Goal: Register for event/course: Sign up to attend an event or enroll in a course

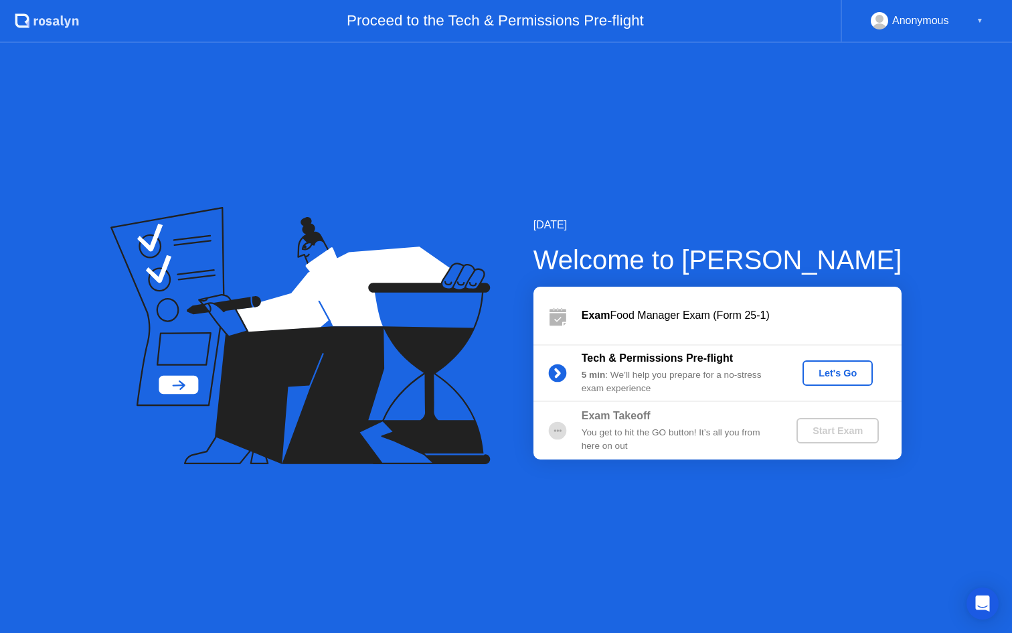
click at [825, 368] on div "Let's Go" at bounding box center [838, 373] width 60 height 11
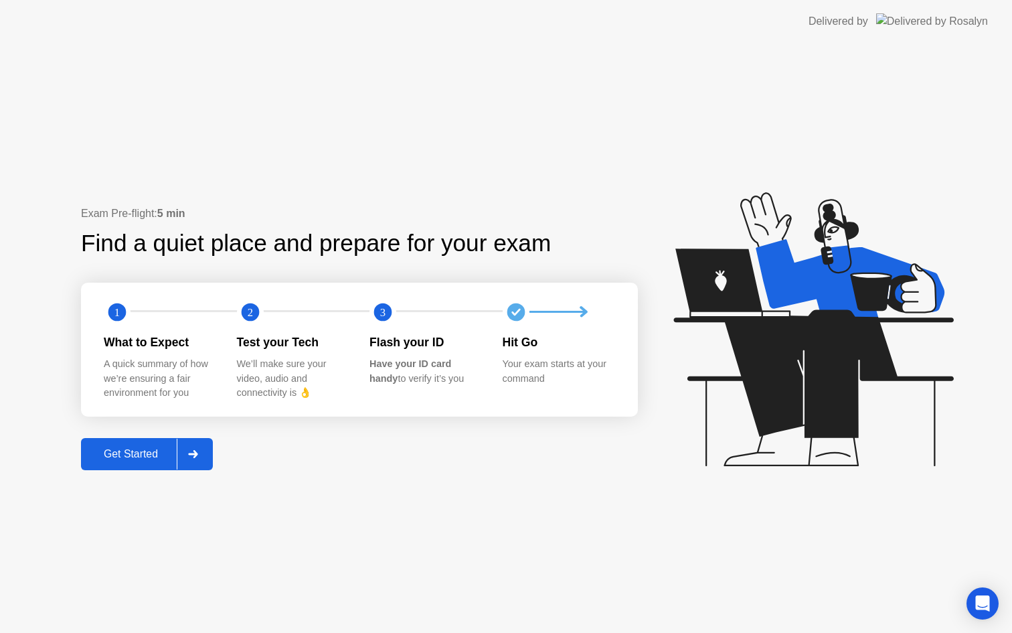
click at [198, 450] on icon at bounding box center [193, 454] width 10 height 8
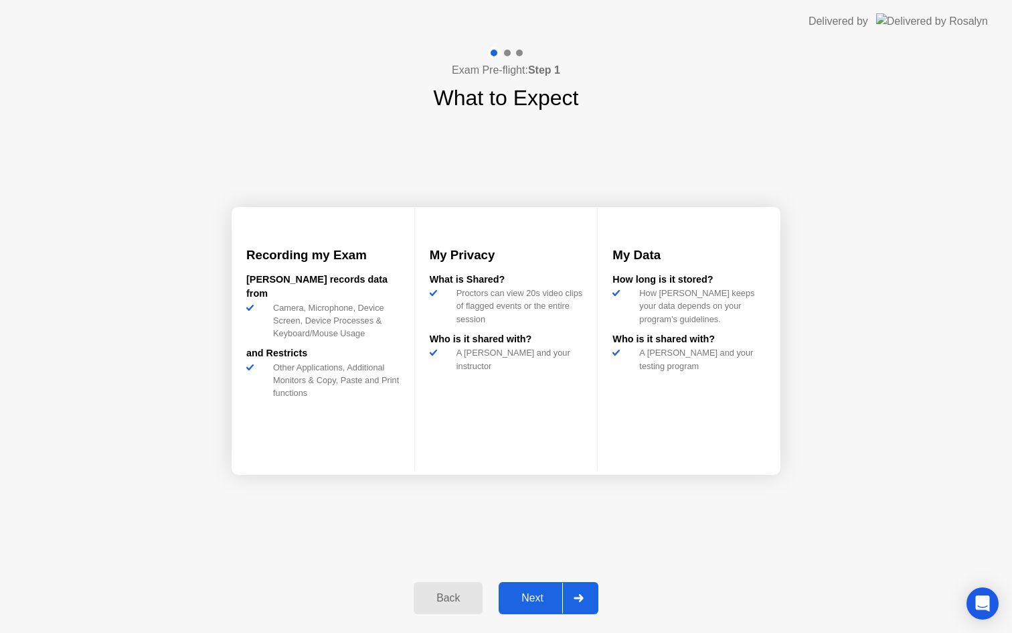
click at [554, 604] on div "Next" at bounding box center [533, 598] width 60 height 12
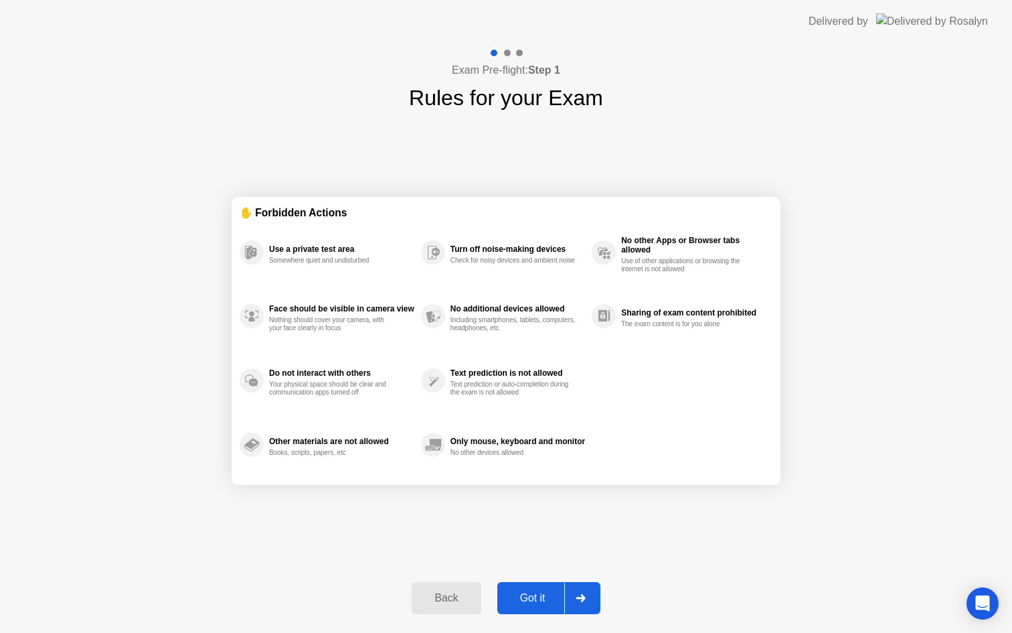
click at [554, 603] on div "Got it" at bounding box center [533, 598] width 63 height 12
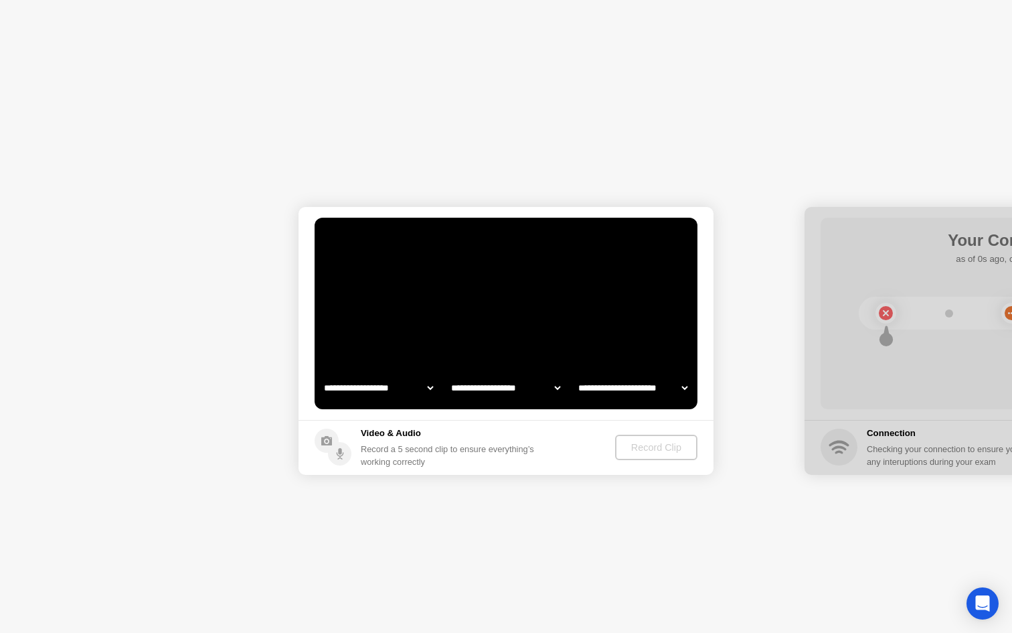
select select "**********"
select select "*******"
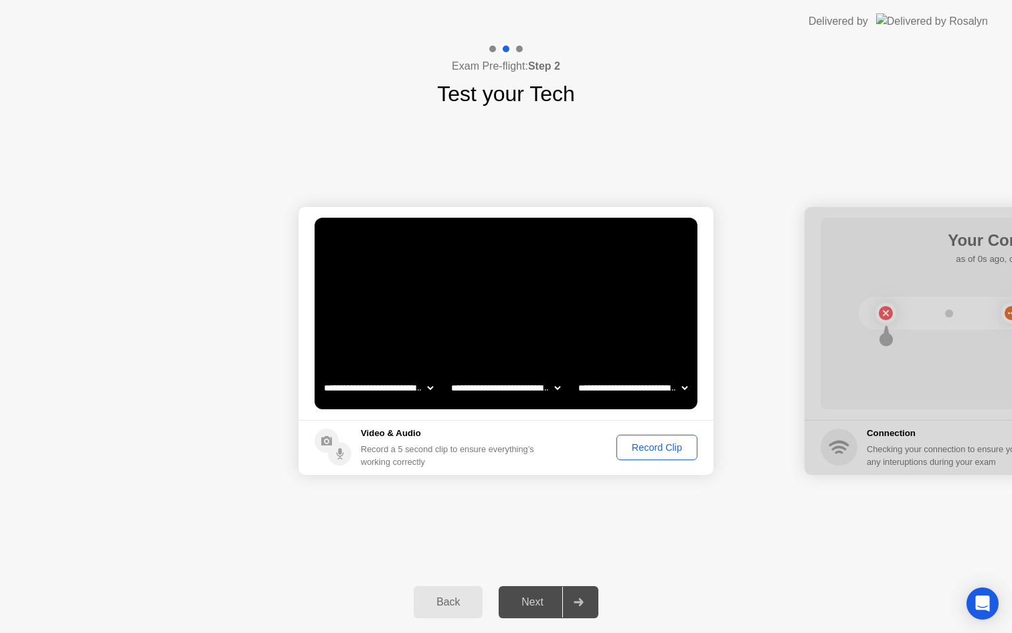
click at [648, 449] on div "Record Clip" at bounding box center [657, 447] width 72 height 11
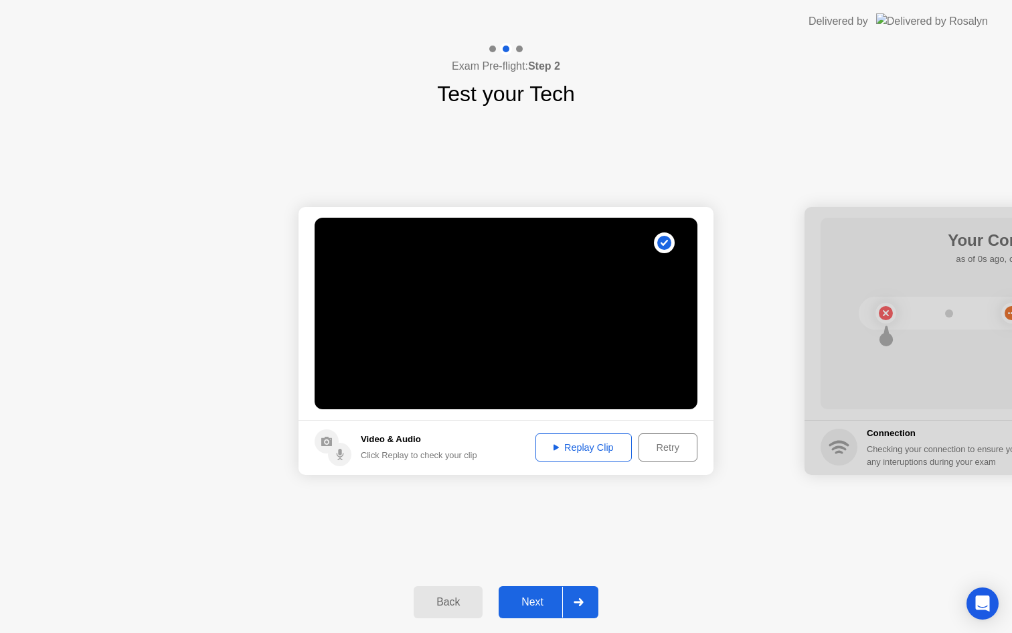
click at [601, 445] on div "Replay Clip" at bounding box center [583, 447] width 87 height 11
click at [548, 607] on div "Next" at bounding box center [533, 602] width 60 height 12
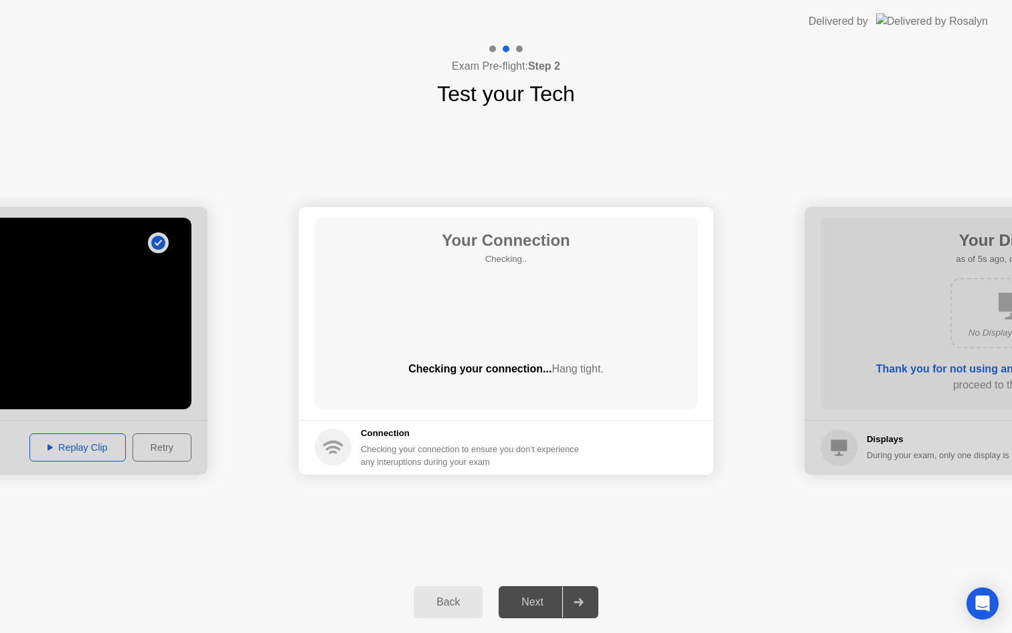
click at [548, 607] on div "Next" at bounding box center [533, 602] width 60 height 12
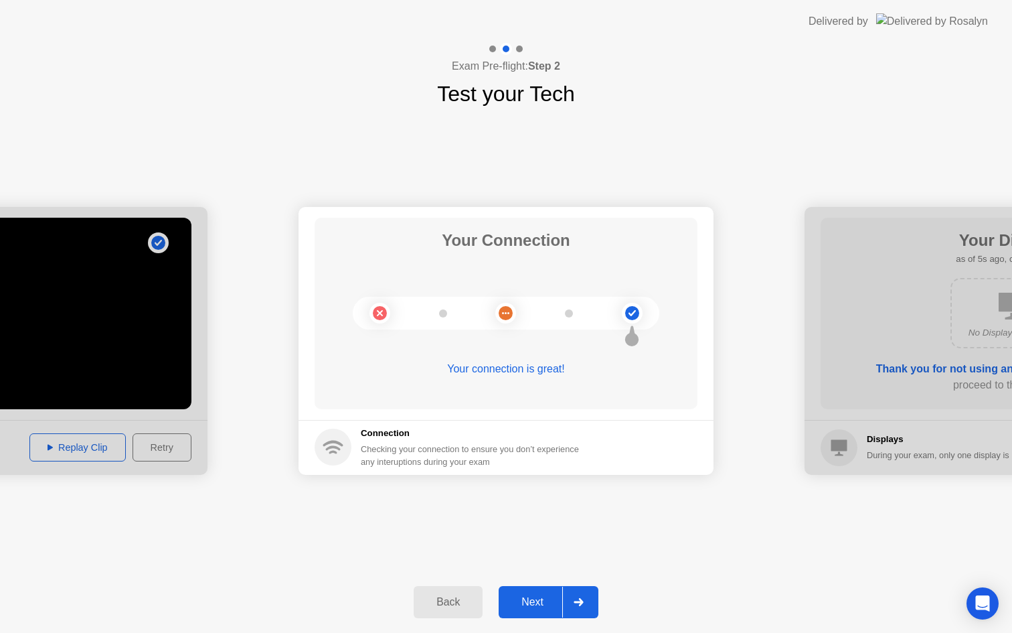
click at [537, 601] on div "Next" at bounding box center [533, 602] width 60 height 12
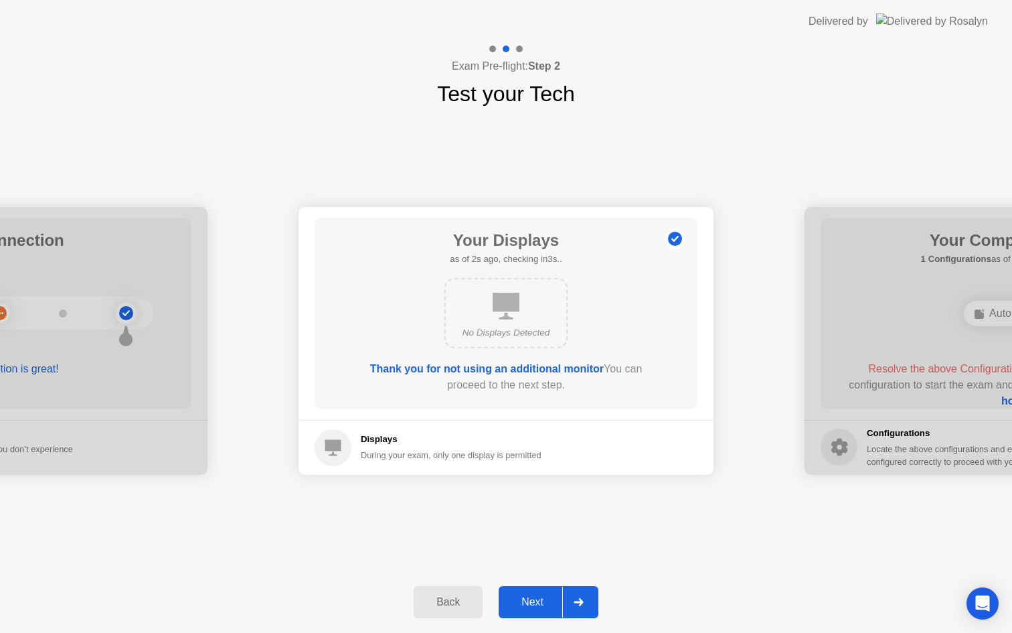
click at [537, 601] on div "Next" at bounding box center [533, 602] width 60 height 12
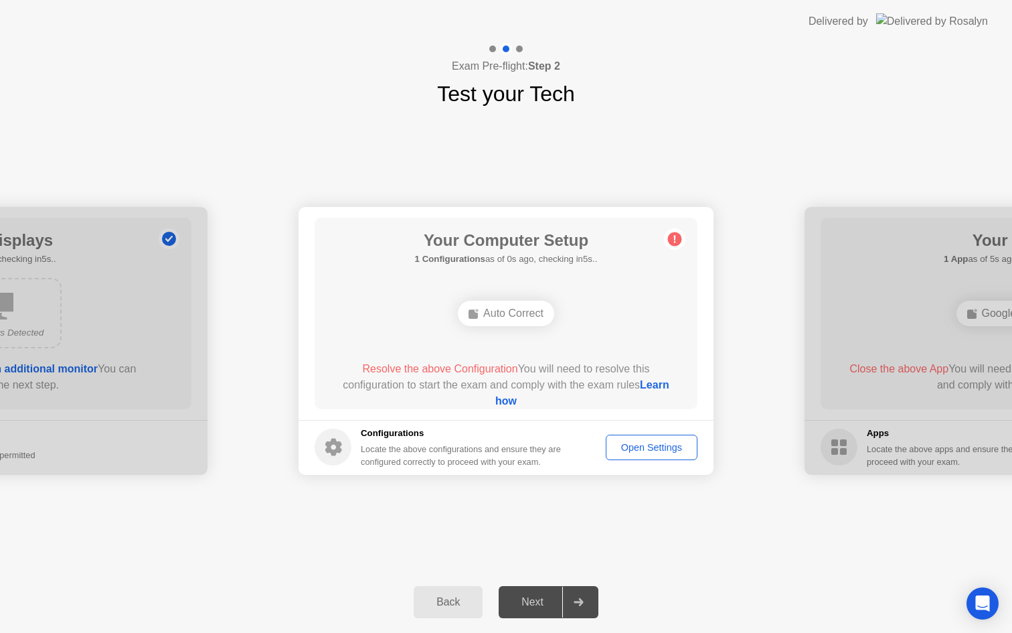
click at [499, 319] on div "Auto Correct" at bounding box center [506, 313] width 96 height 25
click at [681, 446] on div "Open Settings" at bounding box center [652, 447] width 82 height 11
click at [504, 318] on div "Auto Correct" at bounding box center [506, 313] width 96 height 25
click at [510, 398] on link "Learn how" at bounding box center [582, 392] width 174 height 27
click at [644, 442] on div "Open Settings" at bounding box center [652, 447] width 82 height 11
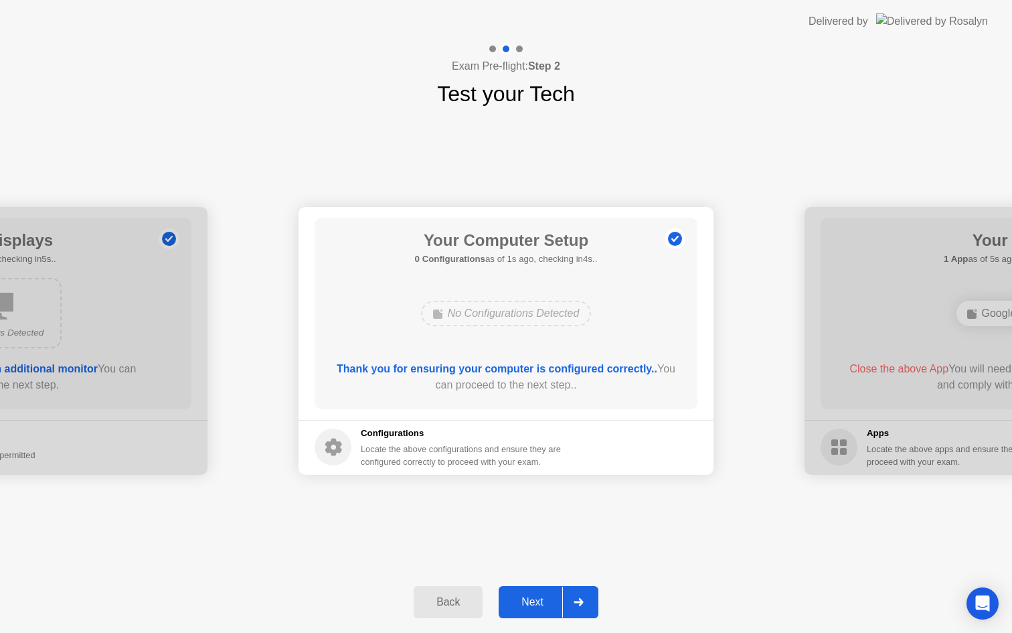
click at [520, 593] on button "Next" at bounding box center [549, 602] width 100 height 32
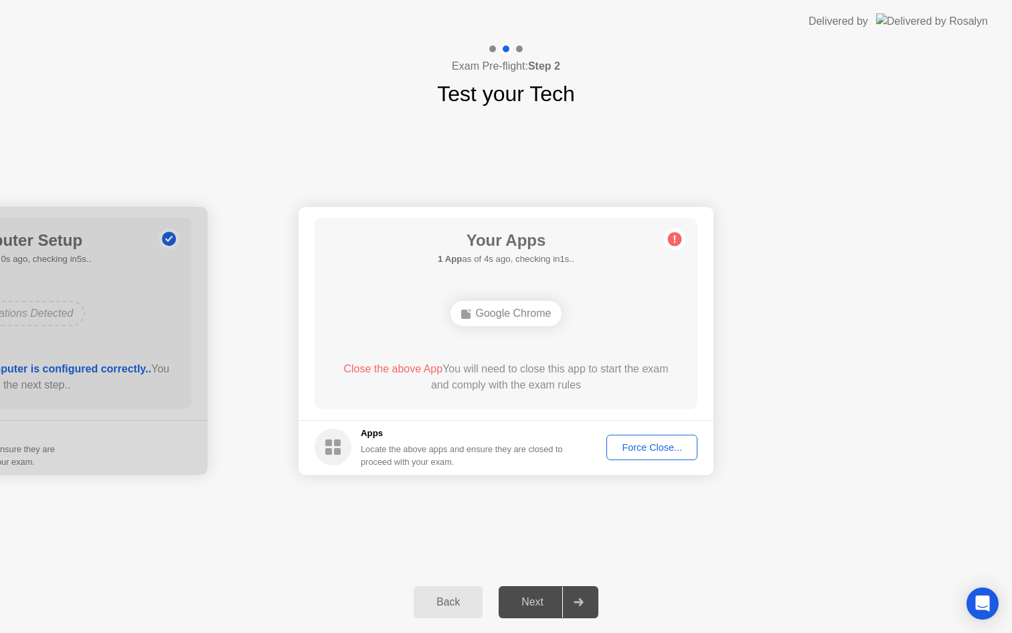
click at [643, 443] on div "Force Close..." at bounding box center [652, 447] width 82 height 11
click at [654, 445] on div "Force Close..." at bounding box center [652, 447] width 82 height 11
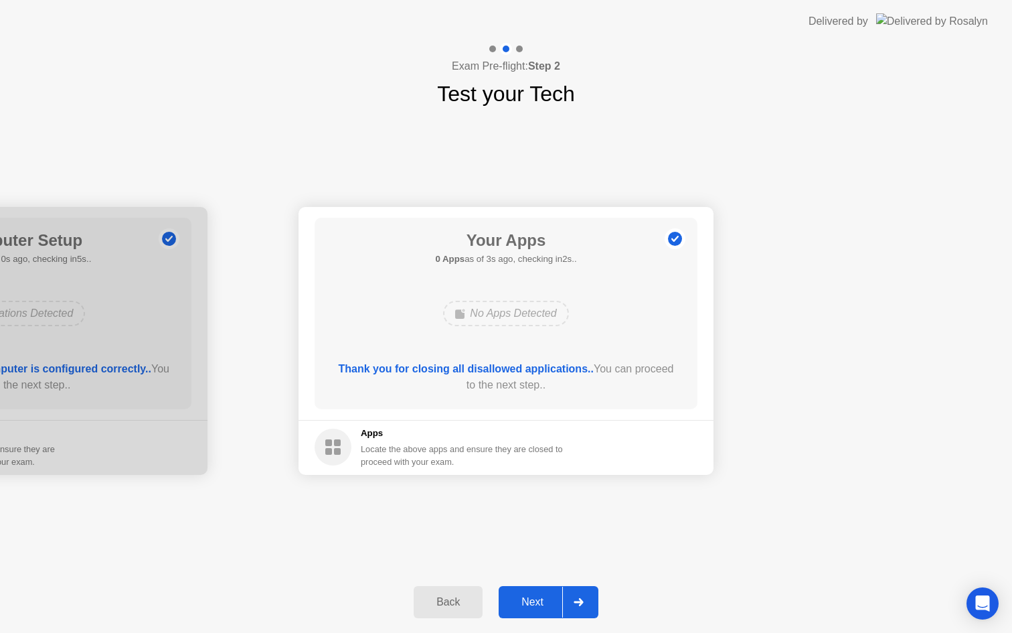
click at [540, 603] on div "Next" at bounding box center [533, 602] width 60 height 12
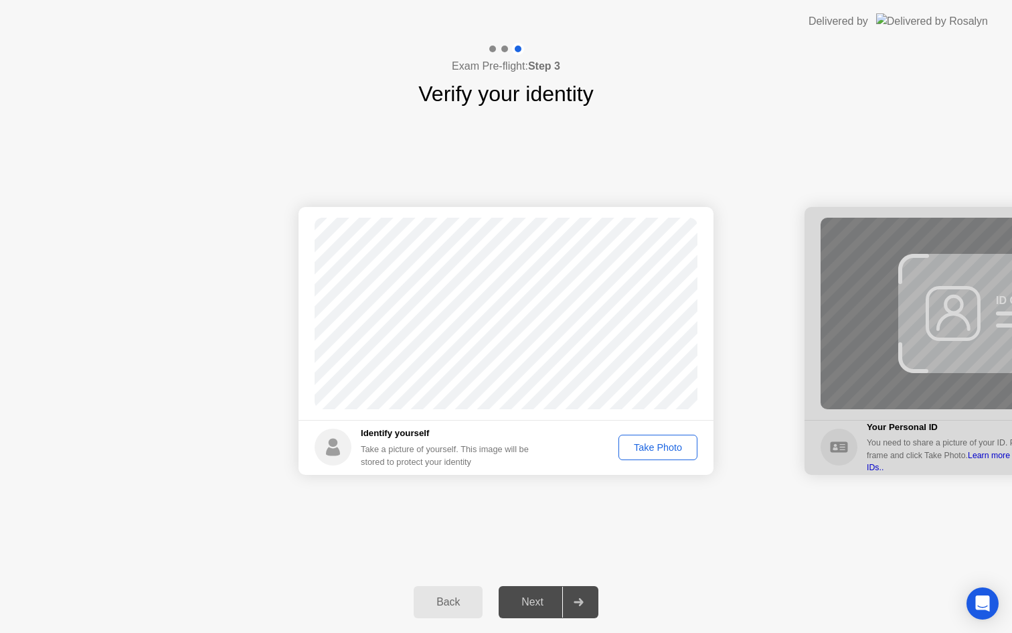
click at [666, 449] on div "Take Photo" at bounding box center [658, 447] width 70 height 11
click at [528, 603] on div "Next" at bounding box center [533, 602] width 60 height 12
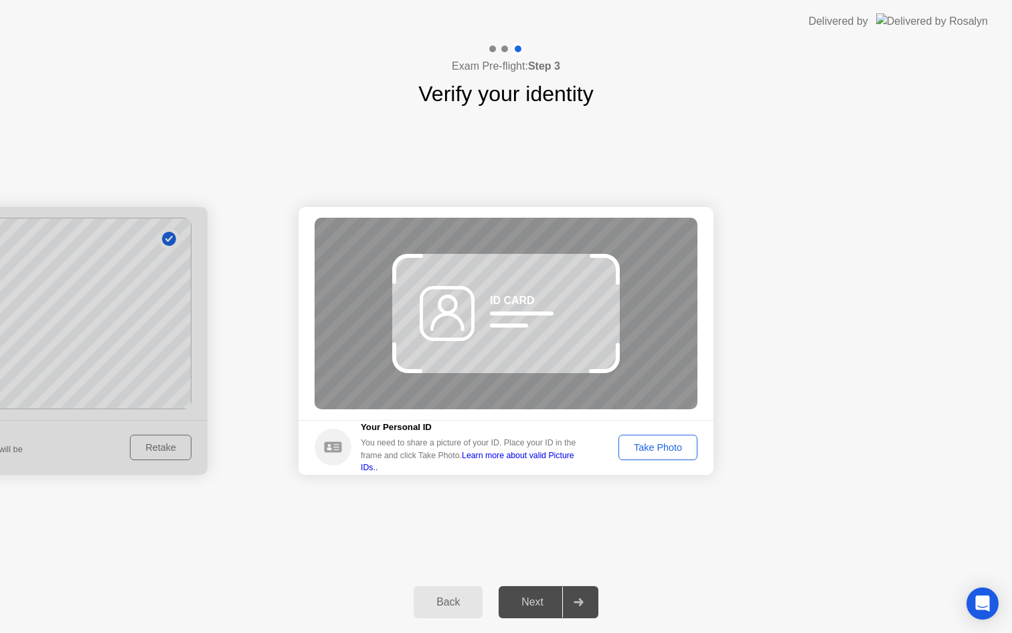
click at [661, 449] on div "Take Photo" at bounding box center [658, 447] width 70 height 11
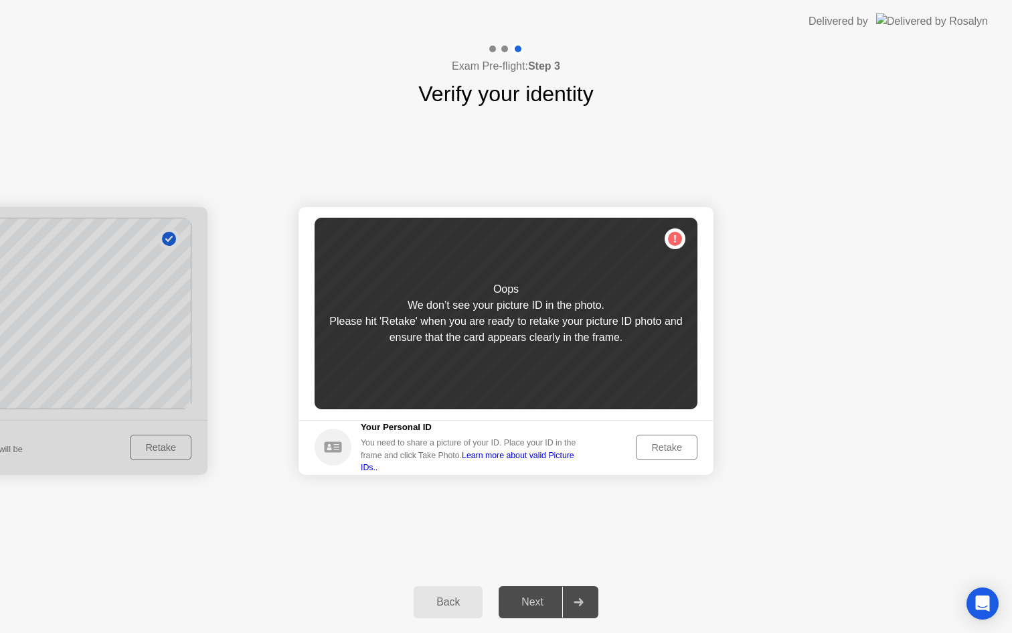
click at [575, 461] on link "Learn more about valid Picture IDs.." at bounding box center [468, 461] width 214 height 21
click at [676, 449] on div "Retake" at bounding box center [667, 447] width 52 height 11
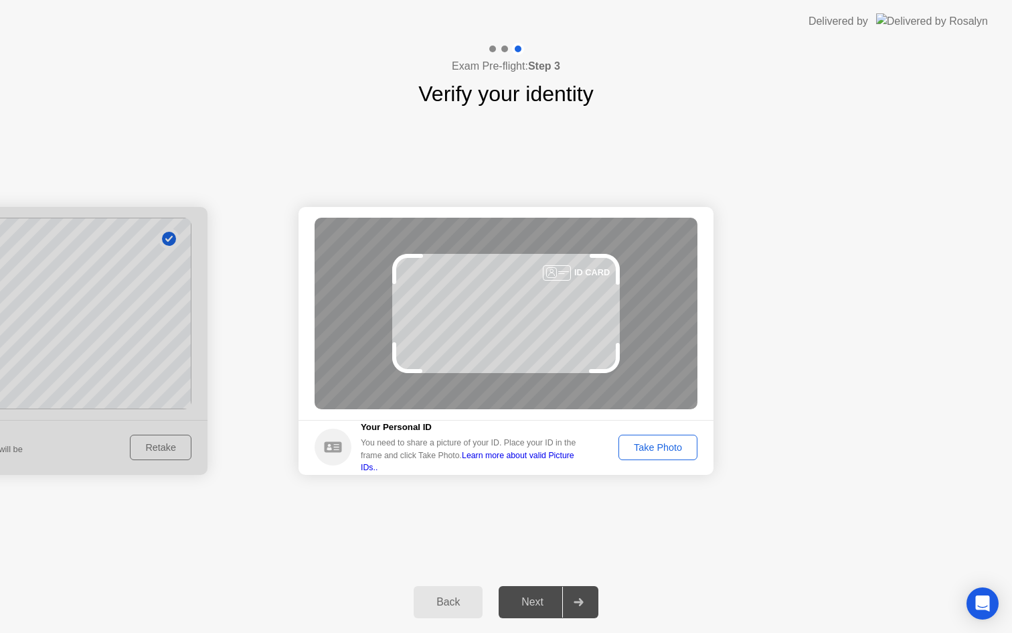
click at [676, 449] on div "Take Photo" at bounding box center [658, 447] width 70 height 11
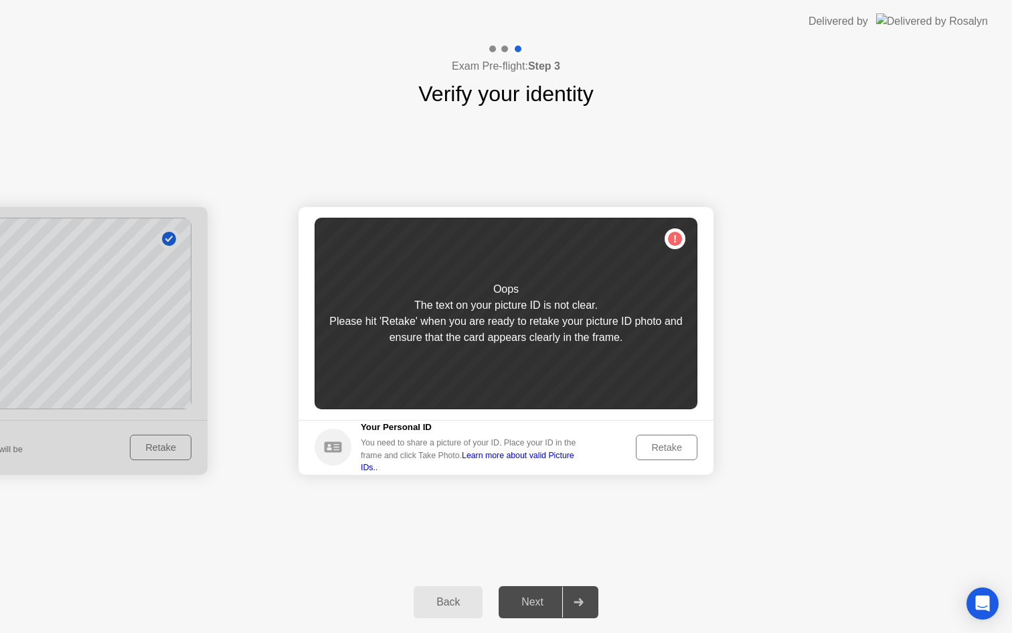
click at [680, 445] on div "Retake" at bounding box center [667, 447] width 52 height 11
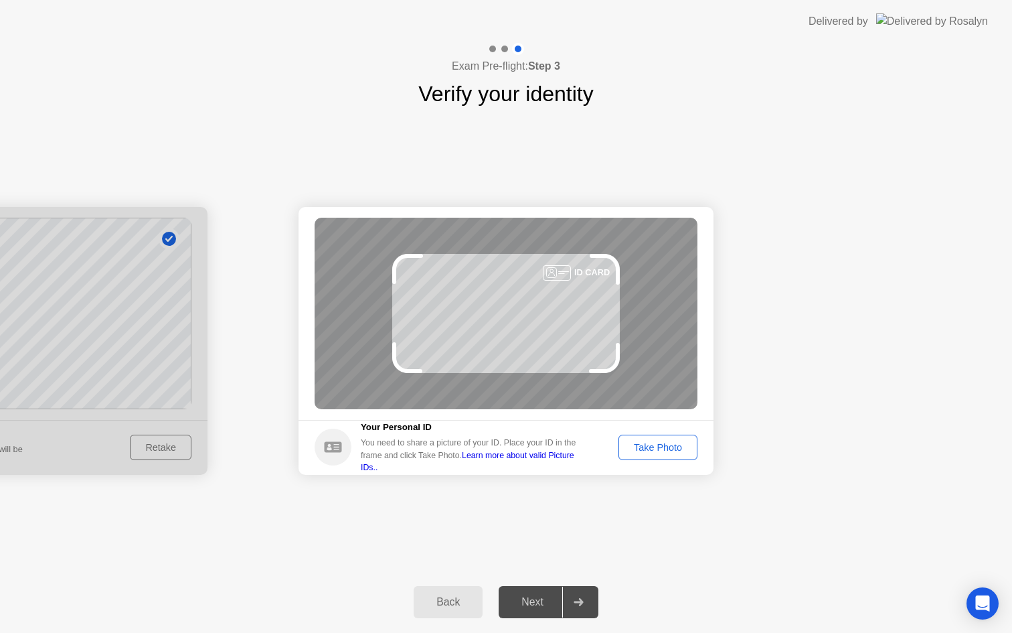
click at [680, 445] on div "Take Photo" at bounding box center [658, 447] width 70 height 11
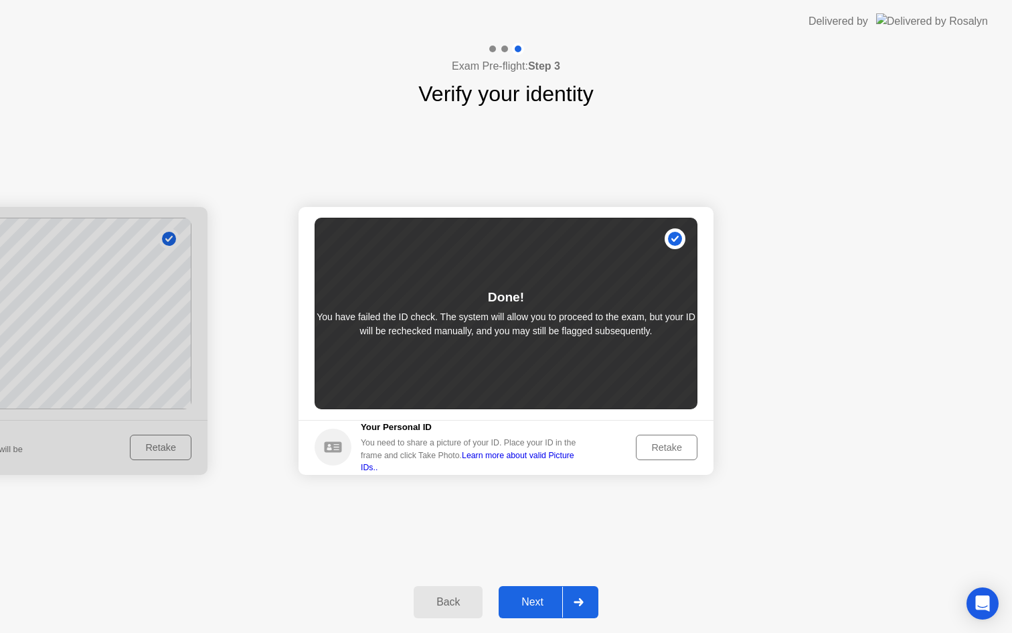
click at [536, 605] on div "Next" at bounding box center [533, 602] width 60 height 12
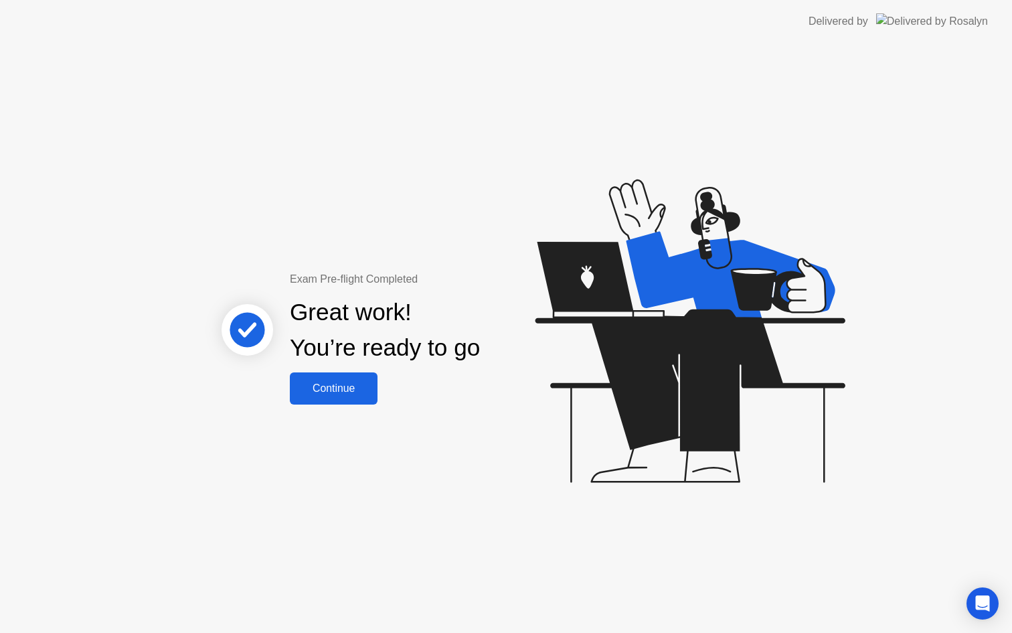
click at [331, 390] on div "Continue" at bounding box center [334, 388] width 80 height 12
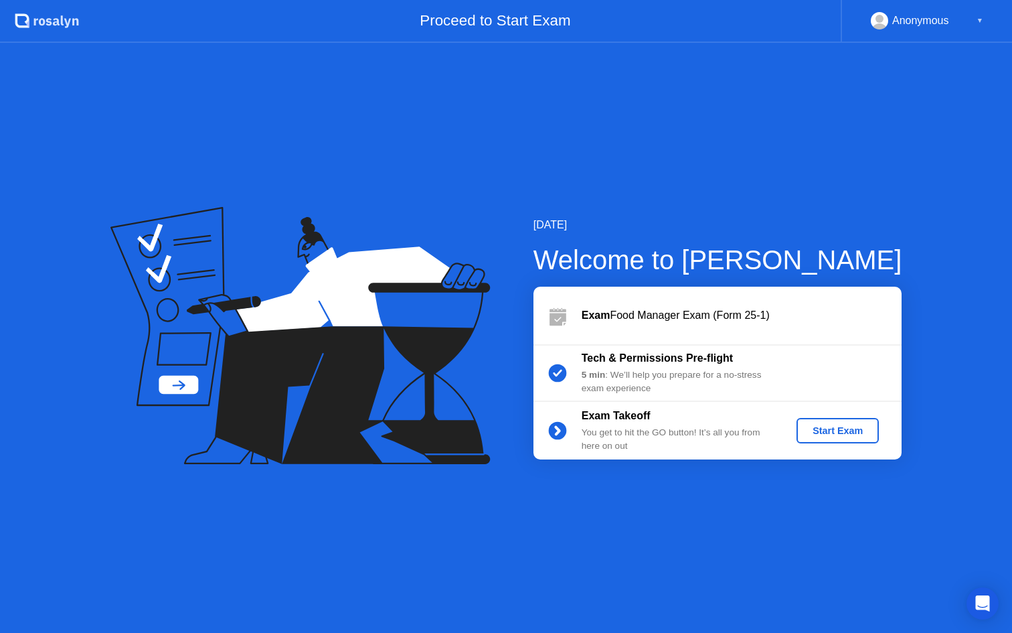
click at [848, 431] on div "Start Exam" at bounding box center [838, 430] width 72 height 11
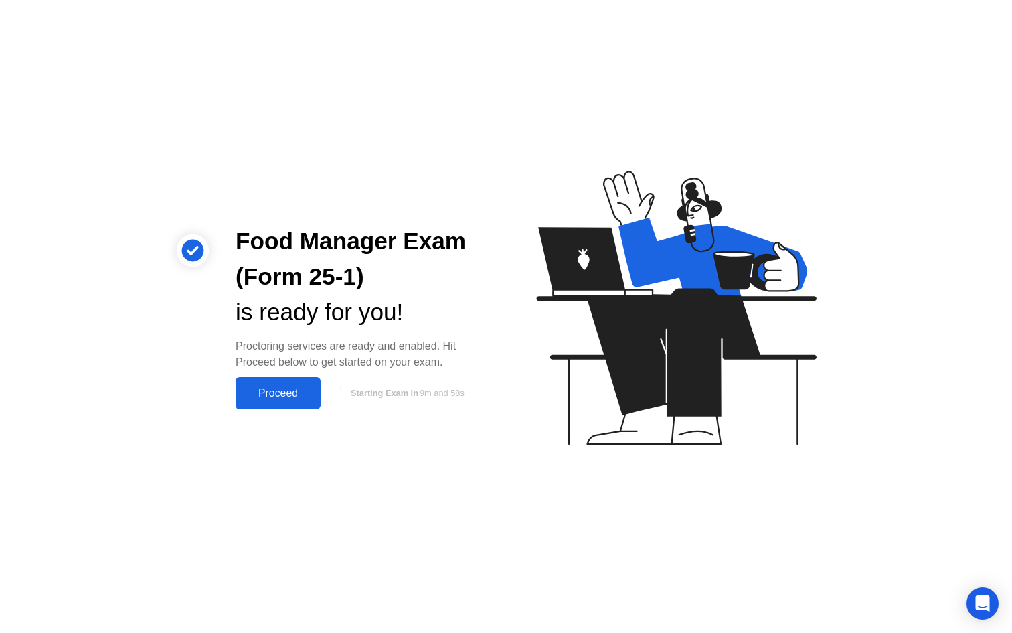
click at [289, 387] on div "Proceed" at bounding box center [278, 393] width 77 height 12
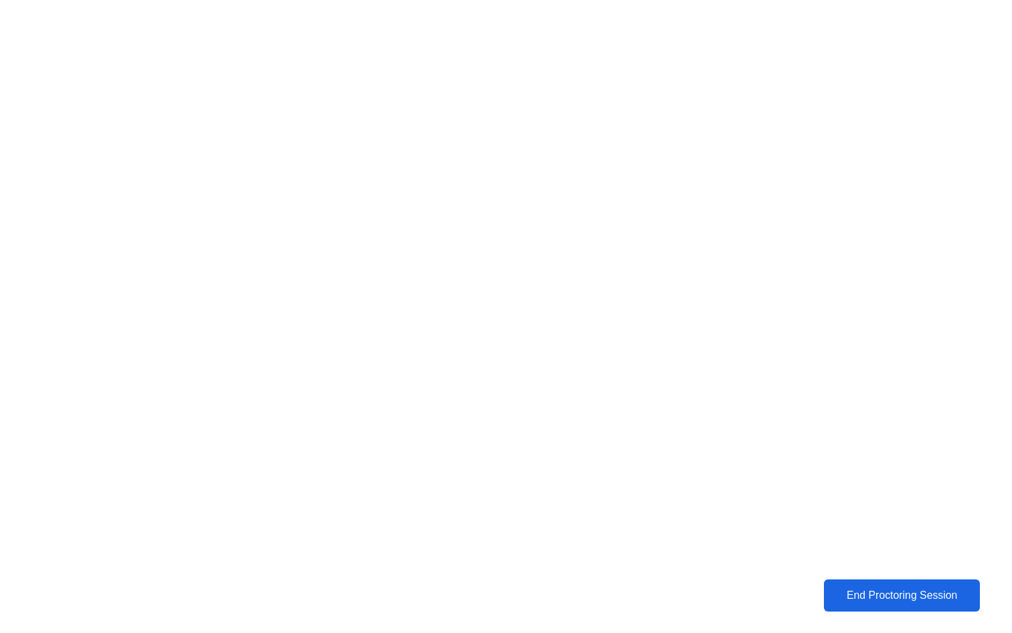
click at [917, 606] on button "End Proctoring Session" at bounding box center [902, 595] width 156 height 32
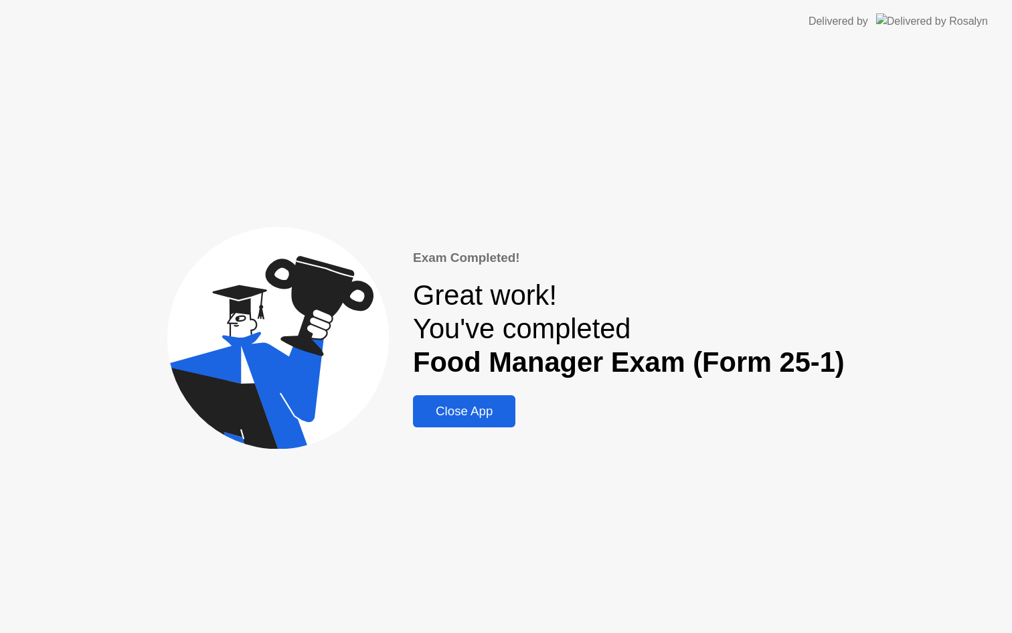
click at [487, 417] on div "Close App" at bounding box center [464, 411] width 94 height 15
